Goal: Information Seeking & Learning: Learn about a topic

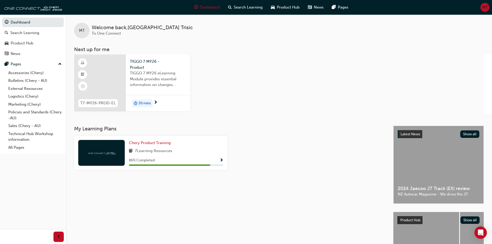
click at [108, 73] on div at bounding box center [100, 83] width 52 height 57
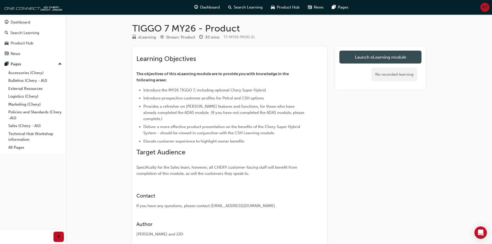
click at [413, 55] on link "Launch eLearning module" at bounding box center [380, 57] width 82 height 13
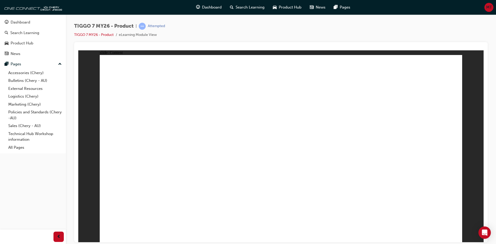
drag, startPoint x: 351, startPoint y: 142, endPoint x: 350, endPoint y: 179, distance: 37.7
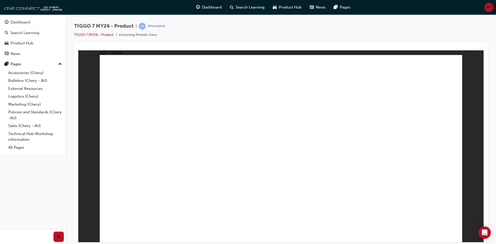
drag, startPoint x: 151, startPoint y: 142, endPoint x: 252, endPoint y: 143, distance: 101.3
drag, startPoint x: 410, startPoint y: 143, endPoint x: 343, endPoint y: 143, distance: 67.2
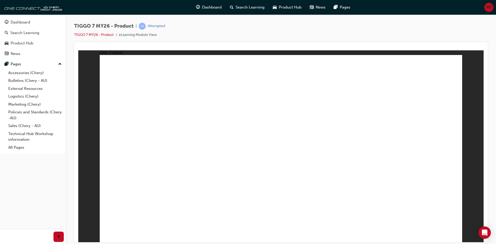
drag, startPoint x: 397, startPoint y: 83, endPoint x: 382, endPoint y: 84, distance: 15.0
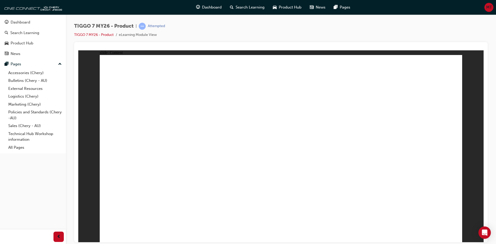
drag, startPoint x: 446, startPoint y: 72, endPoint x: 441, endPoint y: 74, distance: 5.6
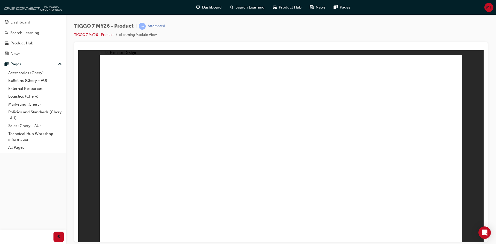
drag, startPoint x: 251, startPoint y: 176, endPoint x: 464, endPoint y: 225, distance: 219.2
drag, startPoint x: 352, startPoint y: 112, endPoint x: 213, endPoint y: 96, distance: 140.1
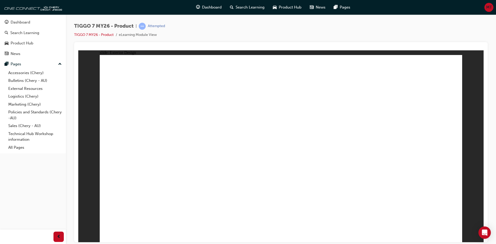
drag, startPoint x: 197, startPoint y: 110, endPoint x: 222, endPoint y: 125, distance: 29.1
drag, startPoint x: 327, startPoint y: 97, endPoint x: 335, endPoint y: 95, distance: 7.4
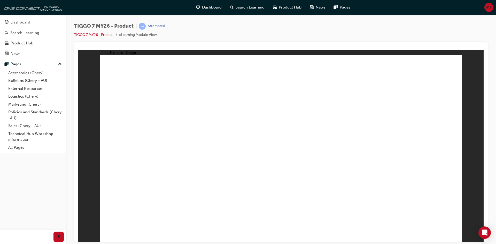
drag, startPoint x: 260, startPoint y: 184, endPoint x: 254, endPoint y: 186, distance: 5.9
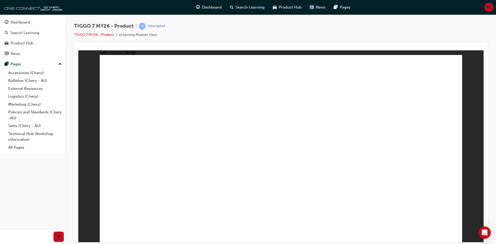
drag, startPoint x: 245, startPoint y: 189, endPoint x: 239, endPoint y: 187, distance: 6.9
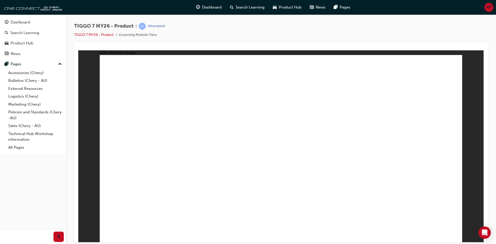
drag, startPoint x: 346, startPoint y: 93, endPoint x: 341, endPoint y: 118, distance: 25.4
drag, startPoint x: 339, startPoint y: 135, endPoint x: 253, endPoint y: 166, distance: 92.1
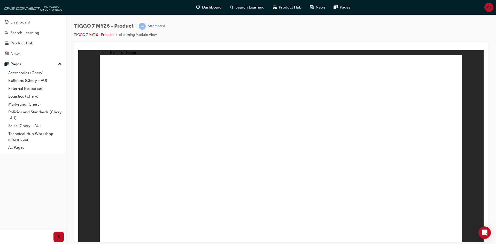
drag, startPoint x: 234, startPoint y: 176, endPoint x: 211, endPoint y: 116, distance: 64.5
drag, startPoint x: 198, startPoint y: 106, endPoint x: 276, endPoint y: 138, distance: 83.8
drag, startPoint x: 379, startPoint y: 206, endPoint x: 395, endPoint y: 194, distance: 19.8
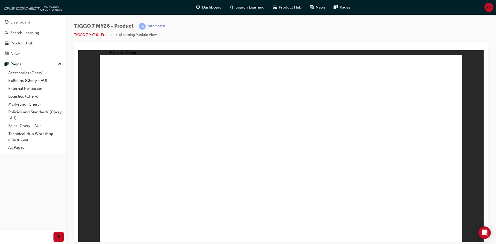
drag, startPoint x: 380, startPoint y: 161, endPoint x: 371, endPoint y: 161, distance: 8.3
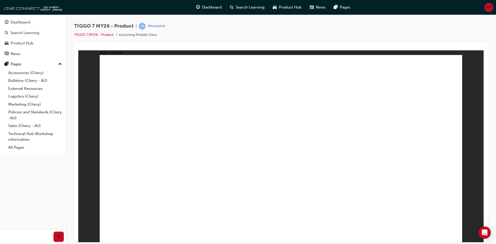
drag, startPoint x: 327, startPoint y: 127, endPoint x: 331, endPoint y: 127, distance: 3.9
drag, startPoint x: 351, startPoint y: 176, endPoint x: 283, endPoint y: 186, distance: 69.2
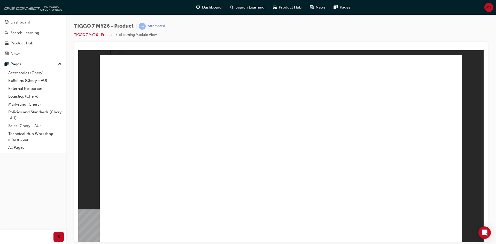
drag, startPoint x: 278, startPoint y: 186, endPoint x: 248, endPoint y: 183, distance: 30.8
drag, startPoint x: 230, startPoint y: 182, endPoint x: 188, endPoint y: 178, distance: 42.5
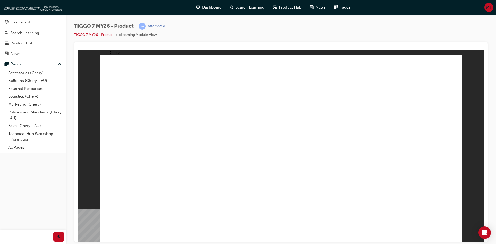
drag, startPoint x: 165, startPoint y: 128, endPoint x: 168, endPoint y: 162, distance: 34.0
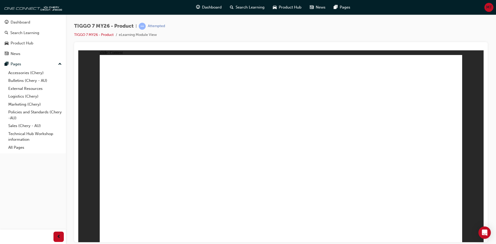
drag, startPoint x: 171, startPoint y: 169, endPoint x: 189, endPoint y: 189, distance: 26.9
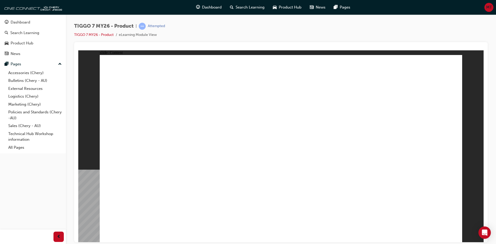
drag, startPoint x: 195, startPoint y: 90, endPoint x: 289, endPoint y: 84, distance: 95.0
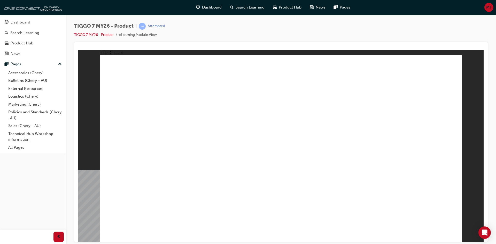
drag, startPoint x: 202, startPoint y: 82, endPoint x: 220, endPoint y: 83, distance: 18.4
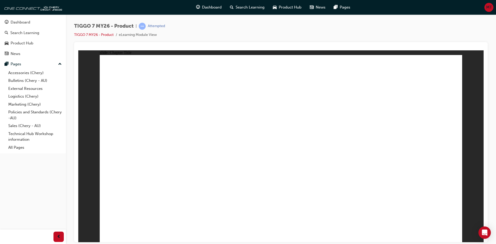
drag, startPoint x: 354, startPoint y: 178, endPoint x: 352, endPoint y: 178, distance: 2.6
drag, startPoint x: 319, startPoint y: 150, endPoint x: 317, endPoint y: 135, distance: 15.1
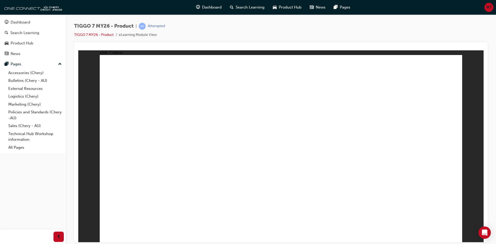
drag, startPoint x: 317, startPoint y: 135, endPoint x: 370, endPoint y: 135, distance: 53.7
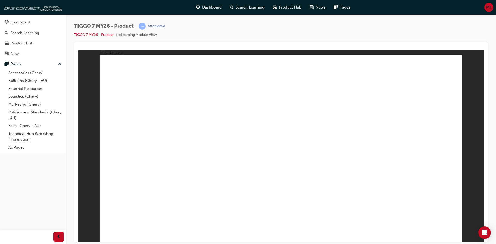
drag, startPoint x: 305, startPoint y: 138, endPoint x: 306, endPoint y: 157, distance: 18.9
drag, startPoint x: 160, startPoint y: 184, endPoint x: 157, endPoint y: 203, distance: 18.5
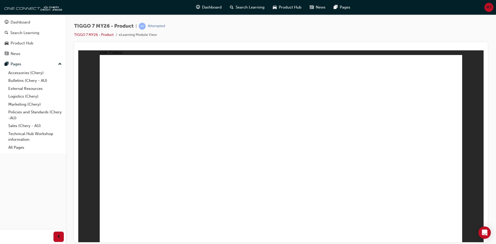
drag, startPoint x: 158, startPoint y: 205, endPoint x: 139, endPoint y: 101, distance: 105.5
drag, startPoint x: 198, startPoint y: 72, endPoint x: 256, endPoint y: 78, distance: 58.7
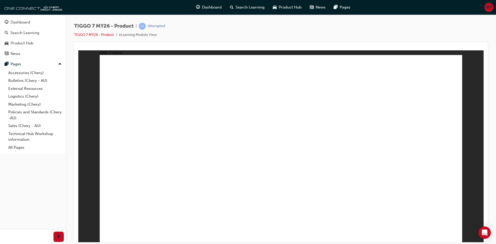
drag, startPoint x: 130, startPoint y: 138, endPoint x: 129, endPoint y: 156, distance: 18.1
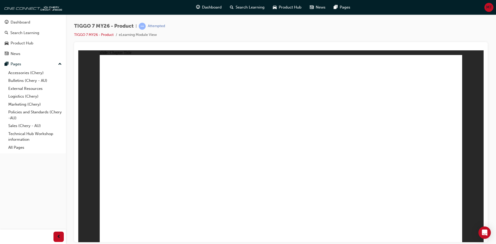
drag, startPoint x: 209, startPoint y: 184, endPoint x: 207, endPoint y: 172, distance: 12.7
drag, startPoint x: 346, startPoint y: 72, endPoint x: 144, endPoint y: 156, distance: 219.3
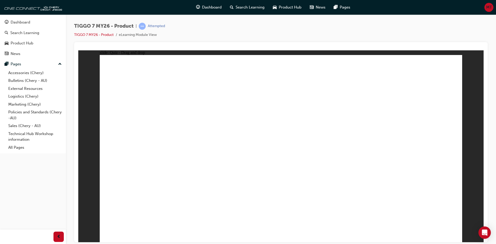
drag, startPoint x: 391, startPoint y: 116, endPoint x: 372, endPoint y: 83, distance: 37.0
drag, startPoint x: 368, startPoint y: 101, endPoint x: 361, endPoint y: 73, distance: 29.0
drag, startPoint x: 291, startPoint y: 76, endPoint x: 446, endPoint y: 162, distance: 176.9
drag, startPoint x: 380, startPoint y: 118, endPoint x: 285, endPoint y: 161, distance: 103.6
drag, startPoint x: 421, startPoint y: 78, endPoint x: 347, endPoint y: 162, distance: 111.5
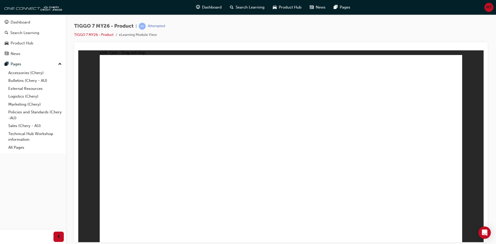
drag, startPoint x: 310, startPoint y: 115, endPoint x: 217, endPoint y: 155, distance: 101.7
drag, startPoint x: 304, startPoint y: 100, endPoint x: 316, endPoint y: 174, distance: 75.7
drag, startPoint x: 355, startPoint y: 98, endPoint x: 141, endPoint y: 179, distance: 229.5
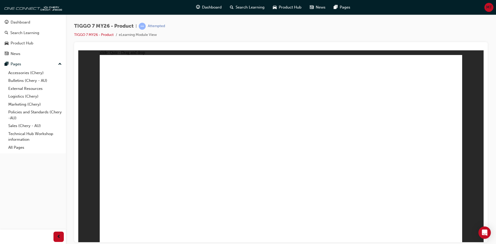
drag, startPoint x: 438, startPoint y: 101, endPoint x: 313, endPoint y: 191, distance: 154.5
drag, startPoint x: 295, startPoint y: 189, endPoint x: 141, endPoint y: 190, distance: 154.5
drag, startPoint x: 277, startPoint y: 77, endPoint x: 234, endPoint y: 166, distance: 99.0
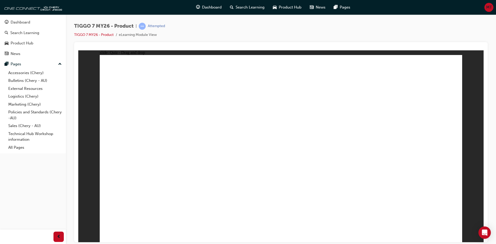
drag, startPoint x: 277, startPoint y: 92, endPoint x: 220, endPoint y: 184, distance: 107.7
drag, startPoint x: 318, startPoint y: 75, endPoint x: 328, endPoint y: 177, distance: 102.0
drag, startPoint x: 313, startPoint y: 89, endPoint x: 360, endPoint y: 180, distance: 102.1
drag, startPoint x: 357, startPoint y: 77, endPoint x: 213, endPoint y: 187, distance: 181.1
drag, startPoint x: 344, startPoint y: 105, endPoint x: 367, endPoint y: 184, distance: 82.6
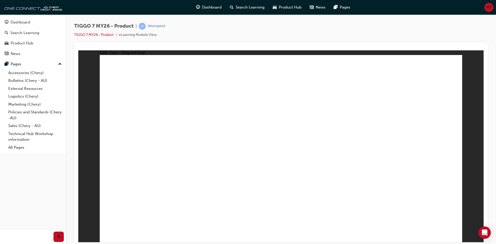
drag, startPoint x: 297, startPoint y: 117, endPoint x: 251, endPoint y: 175, distance: 73.7
drag, startPoint x: 394, startPoint y: 108, endPoint x: 381, endPoint y: 192, distance: 85.0
drag, startPoint x: 342, startPoint y: 105, endPoint x: 224, endPoint y: 204, distance: 154.6
drag, startPoint x: 395, startPoint y: 90, endPoint x: 346, endPoint y: 197, distance: 117.1
drag, startPoint x: 428, startPoint y: 89, endPoint x: 325, endPoint y: 198, distance: 150.6
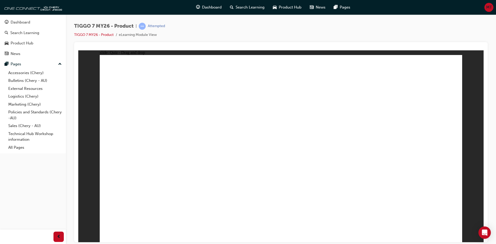
drag, startPoint x: 387, startPoint y: 72, endPoint x: 334, endPoint y: 205, distance: 143.3
drag, startPoint x: 433, startPoint y: 75, endPoint x: 374, endPoint y: 195, distance: 133.9
drag, startPoint x: 288, startPoint y: 88, endPoint x: 322, endPoint y: 167, distance: 86.3
drag, startPoint x: 360, startPoint y: 86, endPoint x: 336, endPoint y: 168, distance: 86.3
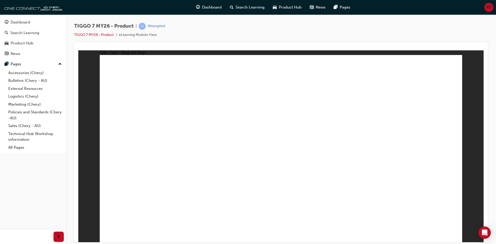
drag, startPoint x: 425, startPoint y: 91, endPoint x: 193, endPoint y: 179, distance: 248.0
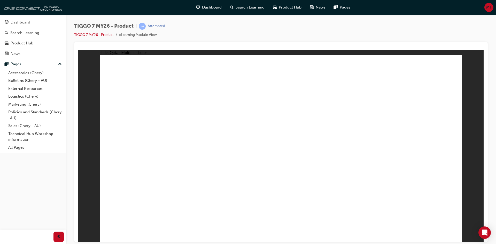
radio input "true"
drag, startPoint x: 286, startPoint y: 75, endPoint x: 321, endPoint y: 165, distance: 96.5
drag, startPoint x: 288, startPoint y: 90, endPoint x: 346, endPoint y: 172, distance: 100.0
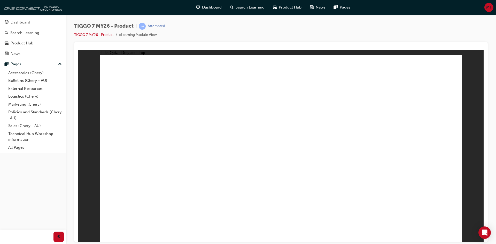
drag, startPoint x: 342, startPoint y: 91, endPoint x: 344, endPoint y: 177, distance: 86.3
drag, startPoint x: 345, startPoint y: 105, endPoint x: 350, endPoint y: 175, distance: 69.4
drag, startPoint x: 341, startPoint y: 76, endPoint x: 300, endPoint y: 190, distance: 121.0
drag, startPoint x: 406, startPoint y: 103, endPoint x: 349, endPoint y: 203, distance: 114.4
drag, startPoint x: 387, startPoint y: 101, endPoint x: 312, endPoint y: 186, distance: 113.6
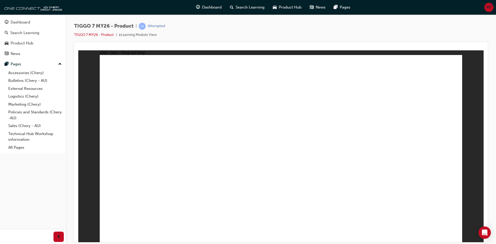
radio input "true"
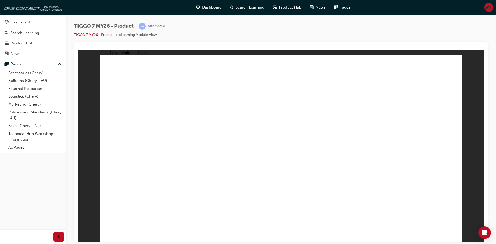
drag, startPoint x: 270, startPoint y: 70, endPoint x: 150, endPoint y: 152, distance: 145.6
drag, startPoint x: 161, startPoint y: 157, endPoint x: 305, endPoint y: 162, distance: 143.7
drag, startPoint x: 377, startPoint y: 117, endPoint x: 411, endPoint y: 158, distance: 53.3
drag, startPoint x: 414, startPoint y: 87, endPoint x: 144, endPoint y: 160, distance: 279.9
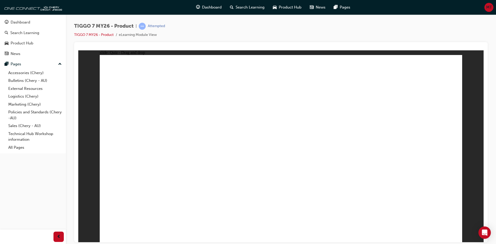
drag, startPoint x: 354, startPoint y: 78, endPoint x: 234, endPoint y: 157, distance: 144.5
drag, startPoint x: 299, startPoint y: 116, endPoint x: 338, endPoint y: 162, distance: 61.1
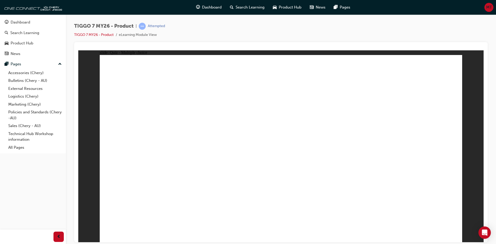
radio input "true"
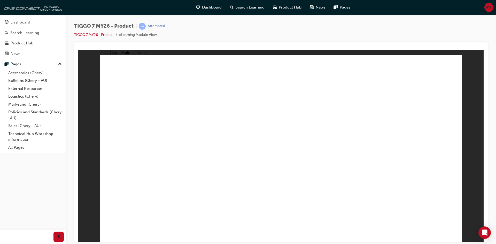
radio input "false"
radio input "true"
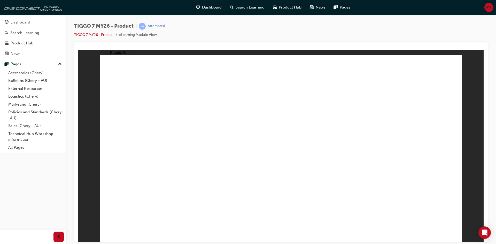
drag, startPoint x: 272, startPoint y: 84, endPoint x: 428, endPoint y: 152, distance: 170.4
drag, startPoint x: 357, startPoint y: 75, endPoint x: 161, endPoint y: 162, distance: 214.5
drag, startPoint x: 307, startPoint y: 110, endPoint x: 215, endPoint y: 153, distance: 102.0
drag, startPoint x: 415, startPoint y: 76, endPoint x: 355, endPoint y: 162, distance: 105.3
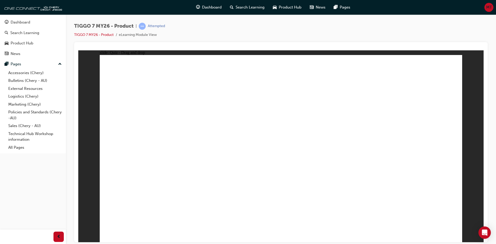
drag, startPoint x: 379, startPoint y: 116, endPoint x: 286, endPoint y: 161, distance: 102.6
drag, startPoint x: 416, startPoint y: 95, endPoint x: 143, endPoint y: 165, distance: 282.5
drag, startPoint x: 346, startPoint y: 95, endPoint x: 141, endPoint y: 180, distance: 222.1
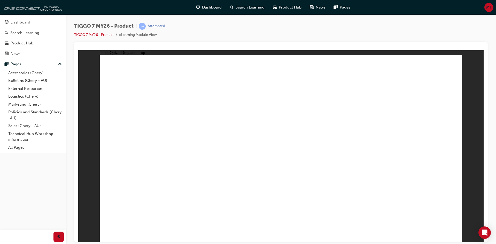
drag, startPoint x: 281, startPoint y: 100, endPoint x: 287, endPoint y: 167, distance: 67.4
drag, startPoint x: 276, startPoint y: 93, endPoint x: 205, endPoint y: 181, distance: 113.1
drag, startPoint x: 283, startPoint y: 77, endPoint x: 220, endPoint y: 174, distance: 115.7
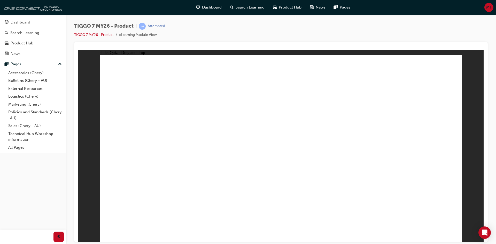
drag, startPoint x: 390, startPoint y: 107, endPoint x: 216, endPoint y: 179, distance: 188.2
drag, startPoint x: 349, startPoint y: 104, endPoint x: 243, endPoint y: 164, distance: 122.2
drag, startPoint x: 318, startPoint y: 85, endPoint x: 387, endPoint y: 120, distance: 77.2
drag, startPoint x: 313, startPoint y: 89, endPoint x: 329, endPoint y: 180, distance: 92.7
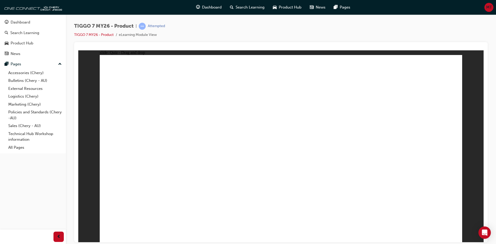
drag, startPoint x: 321, startPoint y: 73, endPoint x: 338, endPoint y: 153, distance: 81.3
drag, startPoint x: 313, startPoint y: 109, endPoint x: 340, endPoint y: 180, distance: 75.9
drag, startPoint x: 354, startPoint y: 90, endPoint x: 356, endPoint y: 187, distance: 97.2
drag, startPoint x: 315, startPoint y: 73, endPoint x: 372, endPoint y: 188, distance: 128.3
drag, startPoint x: 386, startPoint y: 92, endPoint x: 328, endPoint y: 183, distance: 108.8
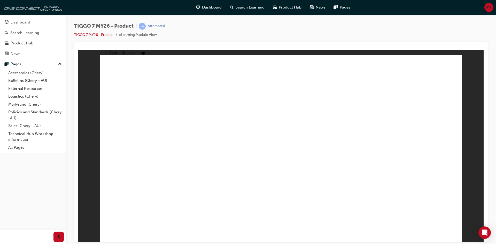
drag, startPoint x: 347, startPoint y: 75, endPoint x: 332, endPoint y: 183, distance: 109.5
drag, startPoint x: 419, startPoint y: 85, endPoint x: 387, endPoint y: 134, distance: 58.5
drag, startPoint x: 434, startPoint y: 90, endPoint x: 359, endPoint y: 187, distance: 122.6
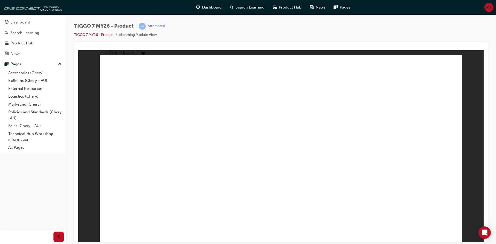
drag, startPoint x: 391, startPoint y: 73, endPoint x: 375, endPoint y: 178, distance: 106.4
drag, startPoint x: 429, startPoint y: 73, endPoint x: 351, endPoint y: 191, distance: 141.2
drag, startPoint x: 423, startPoint y: 92, endPoint x: 336, endPoint y: 164, distance: 112.4
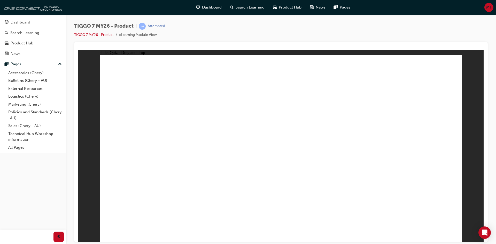
drag, startPoint x: 253, startPoint y: 134, endPoint x: 195, endPoint y: 174, distance: 70.3
drag, startPoint x: 276, startPoint y: 92, endPoint x: 186, endPoint y: 175, distance: 121.6
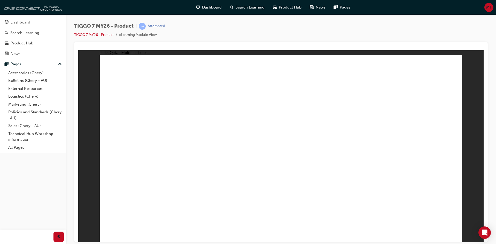
radio input "true"
drag, startPoint x: 350, startPoint y: 105, endPoint x: 336, endPoint y: 195, distance: 91.7
drag, startPoint x: 267, startPoint y: 76, endPoint x: 319, endPoint y: 201, distance: 134.9
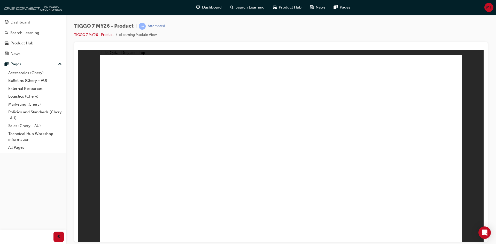
drag, startPoint x: 342, startPoint y: 96, endPoint x: 328, endPoint y: 141, distance: 47.5
drag, startPoint x: 347, startPoint y: 86, endPoint x: 170, endPoint y: 200, distance: 210.9
drag, startPoint x: 348, startPoint y: 86, endPoint x: 304, endPoint y: 192, distance: 114.9
drag, startPoint x: 307, startPoint y: 153, endPoint x: 345, endPoint y: 186, distance: 50.0
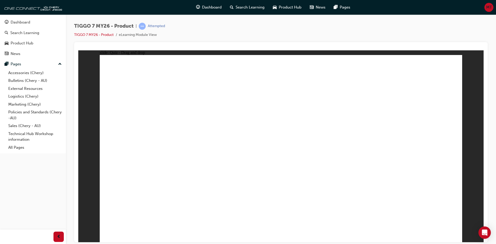
drag, startPoint x: 403, startPoint y: 92, endPoint x: 325, endPoint y: 193, distance: 127.8
drag, startPoint x: 362, startPoint y: 78, endPoint x: 351, endPoint y: 181, distance: 103.2
drag, startPoint x: 410, startPoint y: 75, endPoint x: 340, endPoint y: 191, distance: 135.7
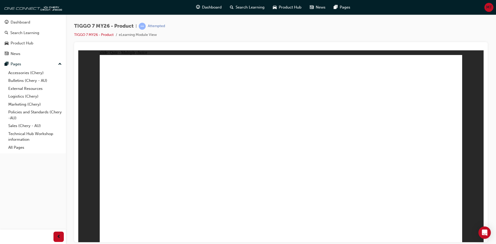
radio input "true"
drag, startPoint x: 327, startPoint y: 117, endPoint x: 306, endPoint y: 163, distance: 50.7
drag, startPoint x: 379, startPoint y: 121, endPoint x: 419, endPoint y: 169, distance: 62.4
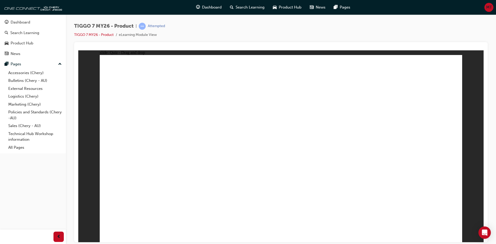
drag, startPoint x: 413, startPoint y: 76, endPoint x: 407, endPoint y: 81, distance: 8.3
drag, startPoint x: 286, startPoint y: 166, endPoint x: 366, endPoint y: 161, distance: 80.2
drag, startPoint x: 426, startPoint y: 83, endPoint x: 301, endPoint y: 166, distance: 149.5
drag, startPoint x: 350, startPoint y: 130, endPoint x: 424, endPoint y: 86, distance: 86.5
drag, startPoint x: 333, startPoint y: 97, endPoint x: 217, endPoint y: 164, distance: 133.5
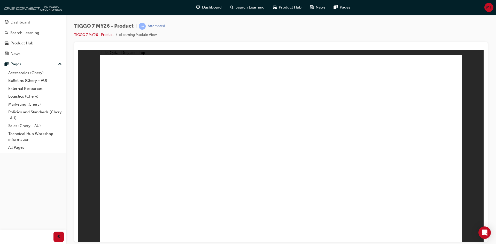
drag, startPoint x: 265, startPoint y: 78, endPoint x: 268, endPoint y: 88, distance: 10.9
drag, startPoint x: 373, startPoint y: 162, endPoint x: 173, endPoint y: 164, distance: 199.9
drag, startPoint x: 280, startPoint y: 68, endPoint x: 364, endPoint y: 152, distance: 119.1
drag, startPoint x: 427, startPoint y: 70, endPoint x: 294, endPoint y: 152, distance: 155.9
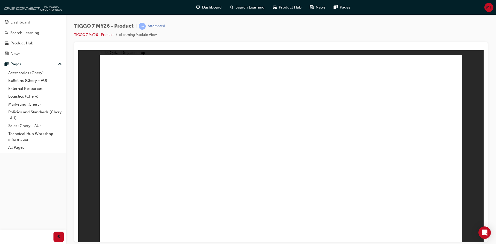
radio input "true"
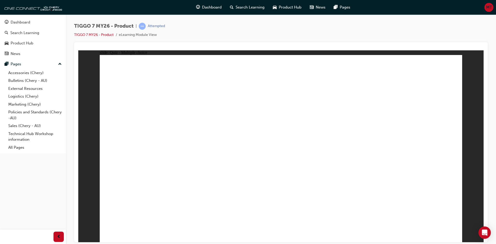
radio input "true"
drag, startPoint x: 346, startPoint y: 84, endPoint x: 144, endPoint y: 159, distance: 215.4
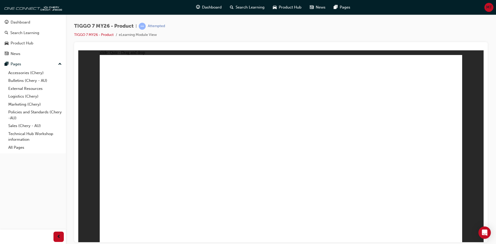
drag, startPoint x: 283, startPoint y: 75, endPoint x: 436, endPoint y: 158, distance: 173.7
drag, startPoint x: 424, startPoint y: 79, endPoint x: 355, endPoint y: 165, distance: 109.9
drag, startPoint x: 385, startPoint y: 108, endPoint x: 296, endPoint y: 157, distance: 100.9
drag, startPoint x: 297, startPoint y: 119, endPoint x: 215, endPoint y: 157, distance: 90.3
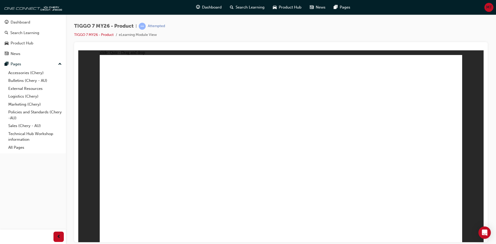
drag, startPoint x: 294, startPoint y: 99, endPoint x: 306, endPoint y: 173, distance: 75.6
drag, startPoint x: 405, startPoint y: 109, endPoint x: 229, endPoint y: 162, distance: 183.9
drag, startPoint x: 355, startPoint y: 109, endPoint x: 133, endPoint y: 196, distance: 238.5
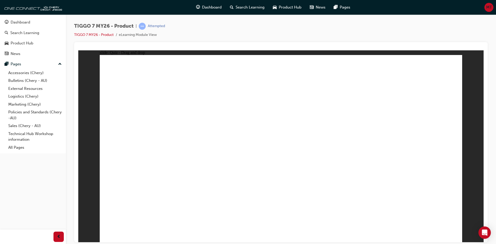
drag, startPoint x: 282, startPoint y: 73, endPoint x: 209, endPoint y: 176, distance: 126.9
drag, startPoint x: 275, startPoint y: 91, endPoint x: 342, endPoint y: 190, distance: 119.3
drag, startPoint x: 315, startPoint y: 76, endPoint x: 268, endPoint y: 113, distance: 59.9
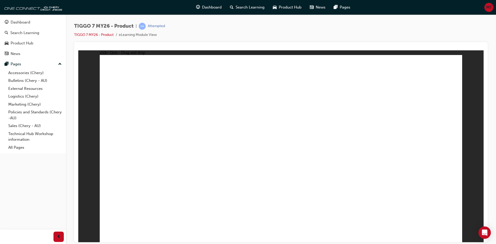
drag, startPoint x: 312, startPoint y: 74, endPoint x: 195, endPoint y: 181, distance: 158.3
drag, startPoint x: 332, startPoint y: 119, endPoint x: 364, endPoint y: 183, distance: 72.2
drag, startPoint x: 314, startPoint y: 108, endPoint x: 198, endPoint y: 186, distance: 140.1
drag, startPoint x: 348, startPoint y: 106, endPoint x: 385, endPoint y: 196, distance: 97.5
drag, startPoint x: 336, startPoint y: 104, endPoint x: 197, endPoint y: 195, distance: 166.0
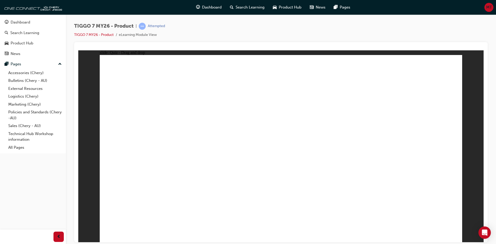
drag, startPoint x: 354, startPoint y: 73, endPoint x: 371, endPoint y: 172, distance: 99.8
drag, startPoint x: 393, startPoint y: 104, endPoint x: 226, endPoint y: 194, distance: 189.3
drag, startPoint x: 397, startPoint y: 89, endPoint x: 363, endPoint y: 180, distance: 96.0
drag, startPoint x: 433, startPoint y: 96, endPoint x: 425, endPoint y: 93, distance: 8.4
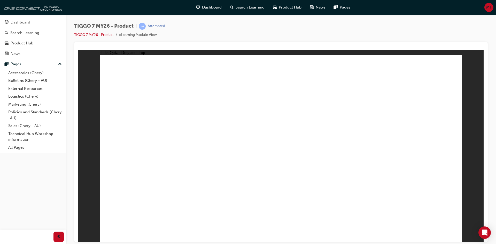
drag, startPoint x: 425, startPoint y: 93, endPoint x: 201, endPoint y: 187, distance: 242.8
drag, startPoint x: 389, startPoint y: 75, endPoint x: 338, endPoint y: 193, distance: 128.1
drag, startPoint x: 355, startPoint y: 109, endPoint x: 239, endPoint y: 186, distance: 139.9
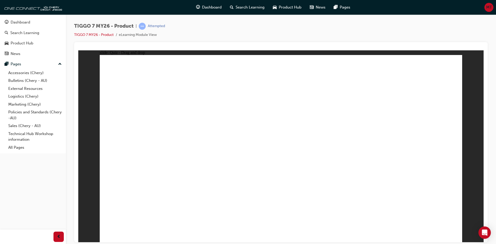
drag, startPoint x: 428, startPoint y: 88, endPoint x: 347, endPoint y: 141, distance: 96.4
drag, startPoint x: 361, startPoint y: 84, endPoint x: 193, endPoint y: 149, distance: 180.0
drag, startPoint x: 273, startPoint y: 94, endPoint x: 200, endPoint y: 166, distance: 102.8
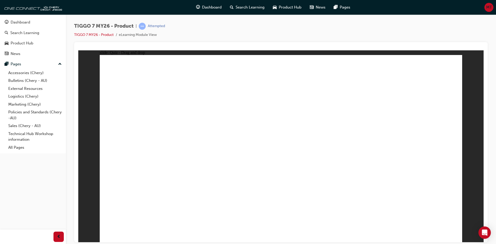
radio input "true"
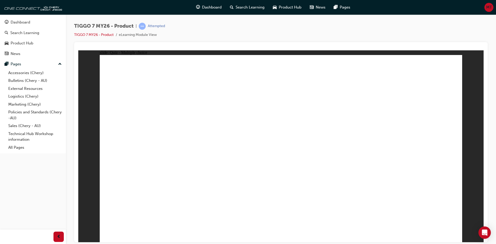
drag, startPoint x: 289, startPoint y: 74, endPoint x: 310, endPoint y: 161, distance: 89.0
drag, startPoint x: 291, startPoint y: 88, endPoint x: 337, endPoint y: 184, distance: 107.0
drag, startPoint x: 342, startPoint y: 102, endPoint x: 352, endPoint y: 177, distance: 75.8
drag, startPoint x: 335, startPoint y: 92, endPoint x: 336, endPoint y: 186, distance: 93.8
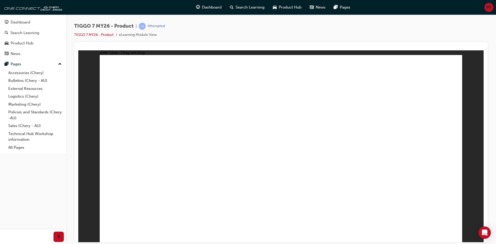
drag, startPoint x: 346, startPoint y: 79, endPoint x: 329, endPoint y: 176, distance: 98.0
drag, startPoint x: 412, startPoint y: 84, endPoint x: 370, endPoint y: 178, distance: 103.6
drag, startPoint x: 414, startPoint y: 83, endPoint x: 382, endPoint y: 135, distance: 61.0
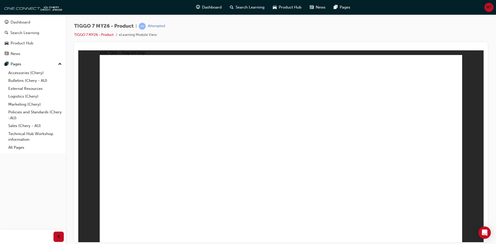
drag, startPoint x: 406, startPoint y: 104, endPoint x: 359, endPoint y: 184, distance: 92.7
drag, startPoint x: 410, startPoint y: 78, endPoint x: 344, endPoint y: 199, distance: 137.3
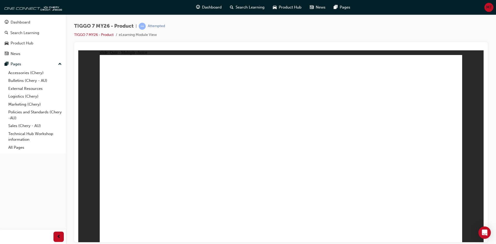
radio input "true"
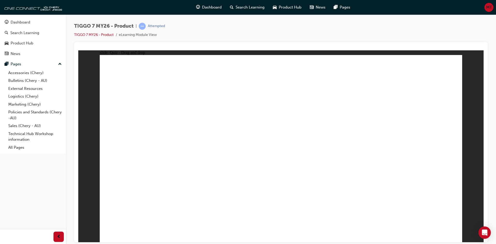
drag, startPoint x: 310, startPoint y: 113, endPoint x: 151, endPoint y: 159, distance: 166.1
drag, startPoint x: 349, startPoint y: 74, endPoint x: 231, endPoint y: 158, distance: 145.5
drag, startPoint x: 429, startPoint y: 76, endPoint x: 302, endPoint y: 157, distance: 151.0
drag, startPoint x: 269, startPoint y: 65, endPoint x: 361, endPoint y: 149, distance: 124.7
drag, startPoint x: 401, startPoint y: 144, endPoint x: 416, endPoint y: 164, distance: 25.0
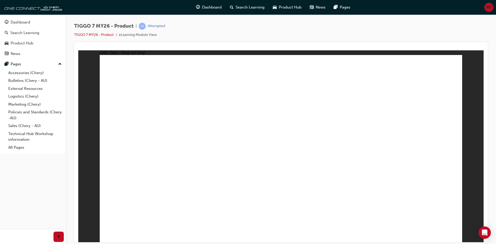
radio input "false"
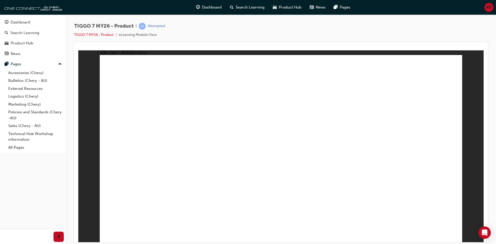
radio input "true"
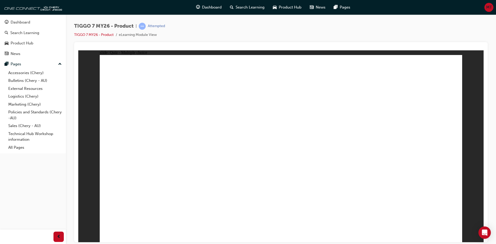
drag, startPoint x: 287, startPoint y: 68, endPoint x: 439, endPoint y: 153, distance: 174.8
drag, startPoint x: 355, startPoint y: 70, endPoint x: 153, endPoint y: 157, distance: 220.0
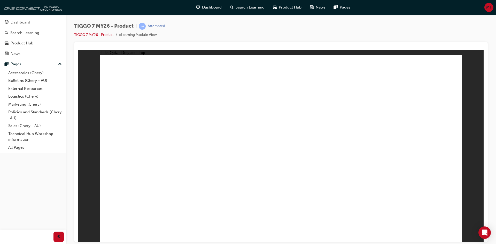
drag, startPoint x: 382, startPoint y: 126, endPoint x: 362, endPoint y: 174, distance: 51.2
drag, startPoint x: 397, startPoint y: 71, endPoint x: 222, endPoint y: 77, distance: 175.0
drag, startPoint x: 334, startPoint y: 81, endPoint x: 214, endPoint y: 121, distance: 126.9
drag, startPoint x: 317, startPoint y: 110, endPoint x: 313, endPoint y: 117, distance: 8.3
drag, startPoint x: 425, startPoint y: 78, endPoint x: 299, endPoint y: 154, distance: 146.9
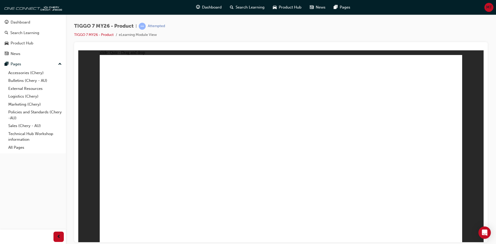
drag, startPoint x: 315, startPoint y: 118, endPoint x: 236, endPoint y: 159, distance: 89.2
drag, startPoint x: 368, startPoint y: 95, endPoint x: 364, endPoint y: 96, distance: 4.0
drag, startPoint x: 298, startPoint y: 99, endPoint x: 301, endPoint y: 113, distance: 14.0
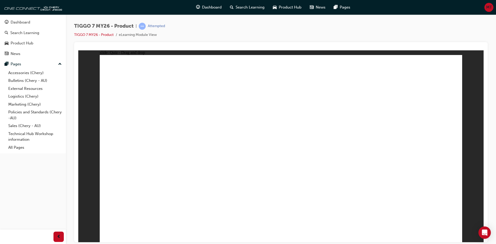
drag, startPoint x: 302, startPoint y: 97, endPoint x: 179, endPoint y: 172, distance: 143.7
drag, startPoint x: 348, startPoint y: 97, endPoint x: 139, endPoint y: 193, distance: 230.5
drag, startPoint x: 429, startPoint y: 93, endPoint x: 304, endPoint y: 174, distance: 148.7
drag, startPoint x: 297, startPoint y: 180, endPoint x: 293, endPoint y: 179, distance: 3.4
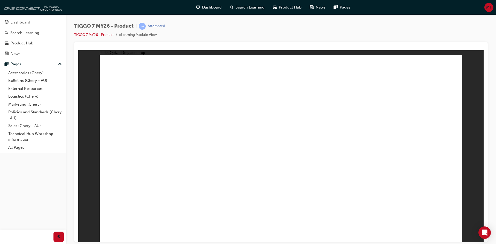
drag, startPoint x: 355, startPoint y: 108, endPoint x: 302, endPoint y: 181, distance: 90.6
drag, startPoint x: 355, startPoint y: 77, endPoint x: 219, endPoint y: 186, distance: 174.8
drag, startPoint x: 434, startPoint y: 76, endPoint x: 203, endPoint y: 172, distance: 250.8
drag, startPoint x: 321, startPoint y: 74, endPoint x: 328, endPoint y: 172, distance: 98.7
drag, startPoint x: 283, startPoint y: 92, endPoint x: 217, endPoint y: 191, distance: 118.4
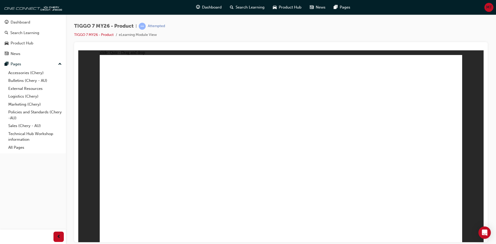
drag, startPoint x: 355, startPoint y: 91, endPoint x: 238, endPoint y: 171, distance: 142.0
drag, startPoint x: 394, startPoint y: 91, endPoint x: 242, endPoint y: 188, distance: 180.1
drag, startPoint x: 393, startPoint y: 107, endPoint x: 206, endPoint y: 186, distance: 202.6
drag, startPoint x: 275, startPoint y: 75, endPoint x: 346, endPoint y: 175, distance: 122.5
drag, startPoint x: 411, startPoint y: 108, endPoint x: 369, endPoint y: 184, distance: 87.2
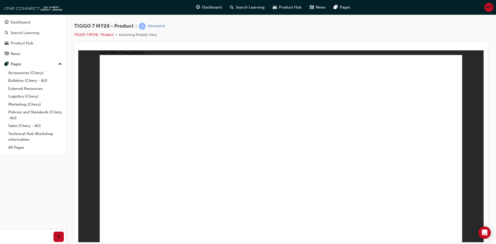
drag, startPoint x: 315, startPoint y: 110, endPoint x: 333, endPoint y: 189, distance: 80.8
drag, startPoint x: 396, startPoint y: 75, endPoint x: 216, endPoint y: 180, distance: 207.8
drag, startPoint x: 307, startPoint y: 104, endPoint x: 230, endPoint y: 189, distance: 114.8
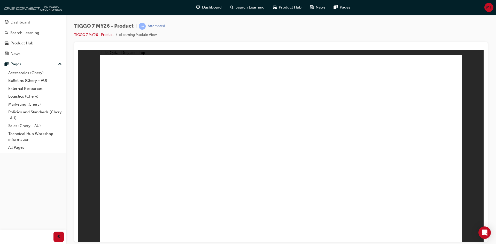
drag, startPoint x: 298, startPoint y: 91, endPoint x: 199, endPoint y: 157, distance: 118.9
drag, startPoint x: 350, startPoint y: 88, endPoint x: 183, endPoint y: 169, distance: 185.7
drag, startPoint x: 412, startPoint y: 87, endPoint x: 332, endPoint y: 156, distance: 105.7
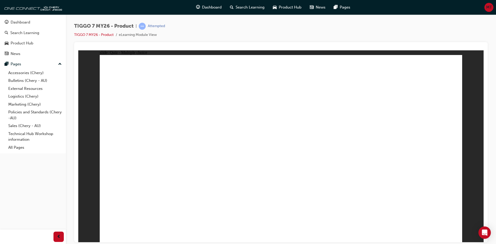
radio input "true"
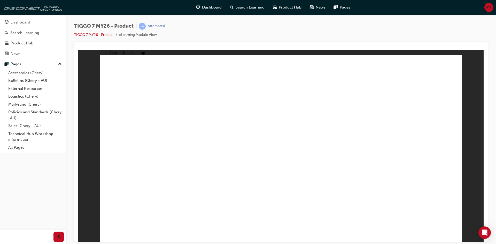
drag, startPoint x: 335, startPoint y: 100, endPoint x: 341, endPoint y: 161, distance: 62.0
drag, startPoint x: 338, startPoint y: 92, endPoint x: 338, endPoint y: 158, distance: 66.4
drag, startPoint x: 396, startPoint y: 92, endPoint x: 354, endPoint y: 167, distance: 85.8
drag, startPoint x: 383, startPoint y: 103, endPoint x: 352, endPoint y: 169, distance: 73.4
drag, startPoint x: 340, startPoint y: 83, endPoint x: 332, endPoint y: 160, distance: 77.9
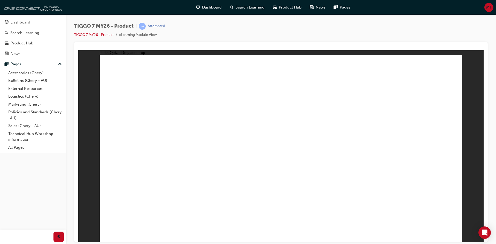
drag, startPoint x: 287, startPoint y: 93, endPoint x: 313, endPoint y: 161, distance: 73.2
drag, startPoint x: 286, startPoint y: 82, endPoint x: 310, endPoint y: 102, distance: 31.6
drag, startPoint x: 290, startPoint y: 77, endPoint x: 369, endPoint y: 173, distance: 124.6
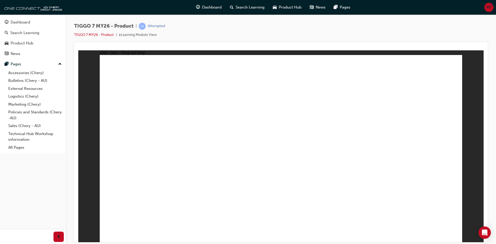
radio input "true"
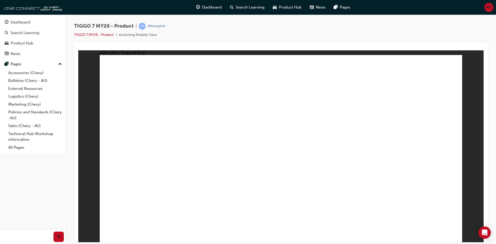
drag, startPoint x: 398, startPoint y: 79, endPoint x: 128, endPoint y: 170, distance: 285.1
drag, startPoint x: 300, startPoint y: 118, endPoint x: 294, endPoint y: 162, distance: 44.3
drag, startPoint x: 274, startPoint y: 84, endPoint x: 350, endPoint y: 153, distance: 103.7
drag, startPoint x: 337, startPoint y: 81, endPoint x: 214, endPoint y: 162, distance: 146.8
drag, startPoint x: 388, startPoint y: 122, endPoint x: 416, endPoint y: 158, distance: 44.9
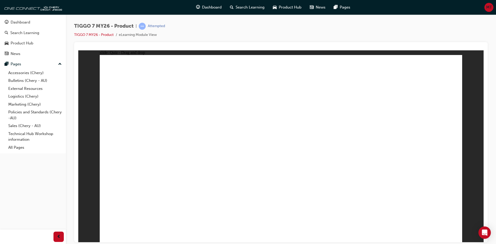
radio input "true"
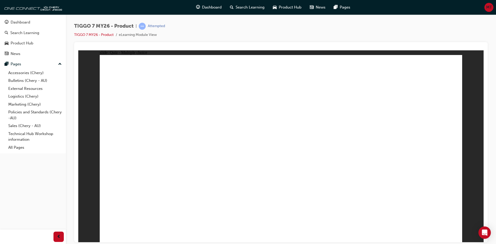
radio input "true"
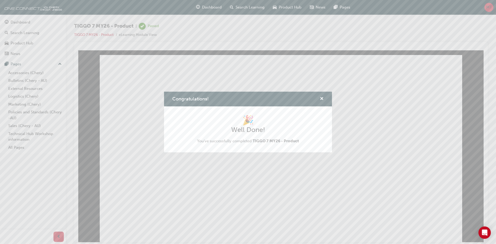
click at [216, 8] on div "Congratulations! 🎉 Well Done! You've successfully completed TIGGO 7 MY26 - Prod…" at bounding box center [248, 122] width 496 height 244
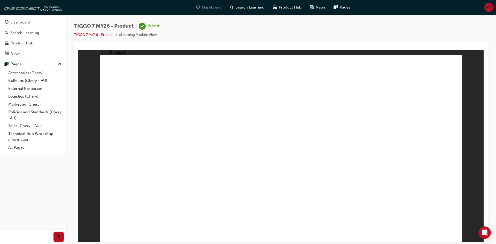
click at [208, 6] on span "Dashboard" at bounding box center [212, 7] width 20 height 6
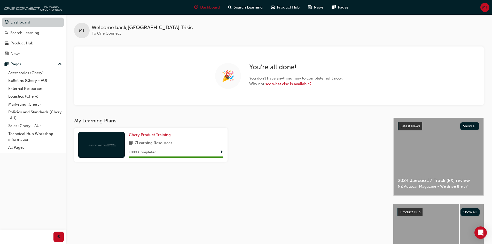
click at [11, 24] on link "Dashboard" at bounding box center [33, 23] width 62 height 10
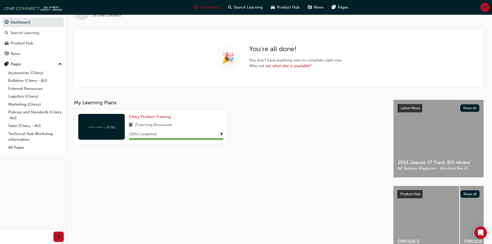
scroll to position [49, 0]
